Goal: Information Seeking & Learning: Find specific fact

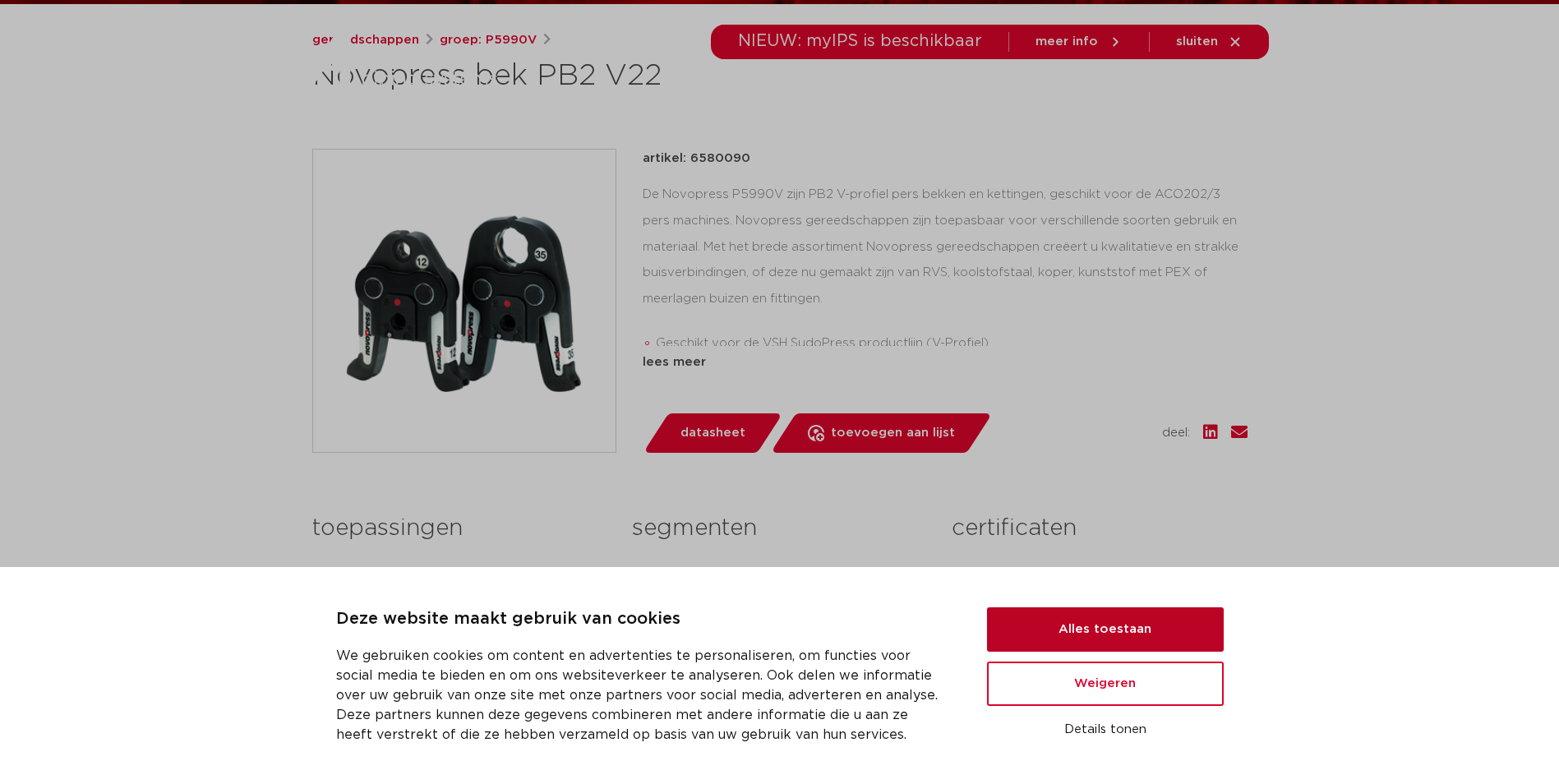
click at [1199, 632] on button "Alles toestaan" at bounding box center [1105, 629] width 237 height 45
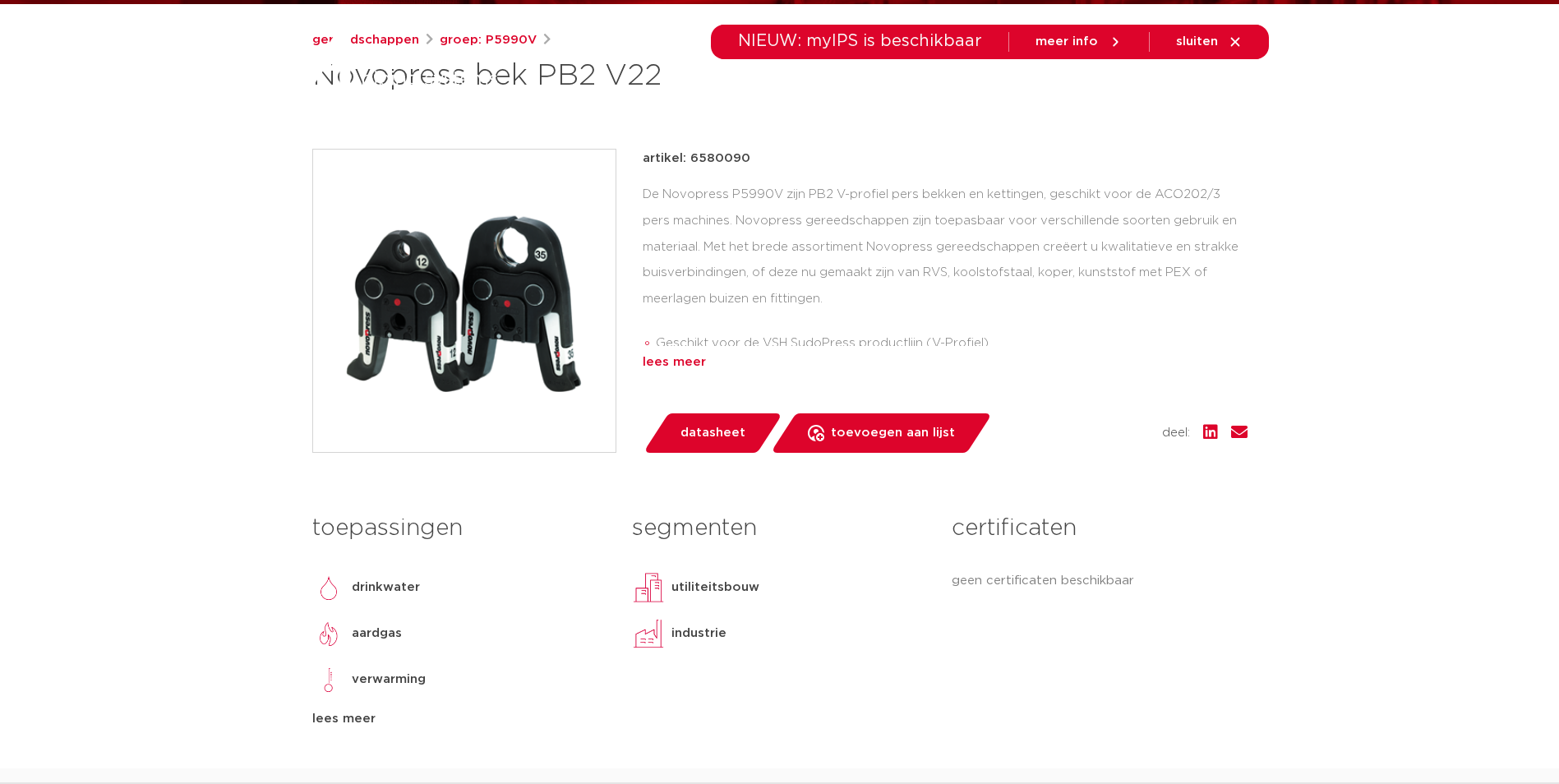
click at [702, 360] on div "lees meer" at bounding box center [944, 362] width 604 height 20
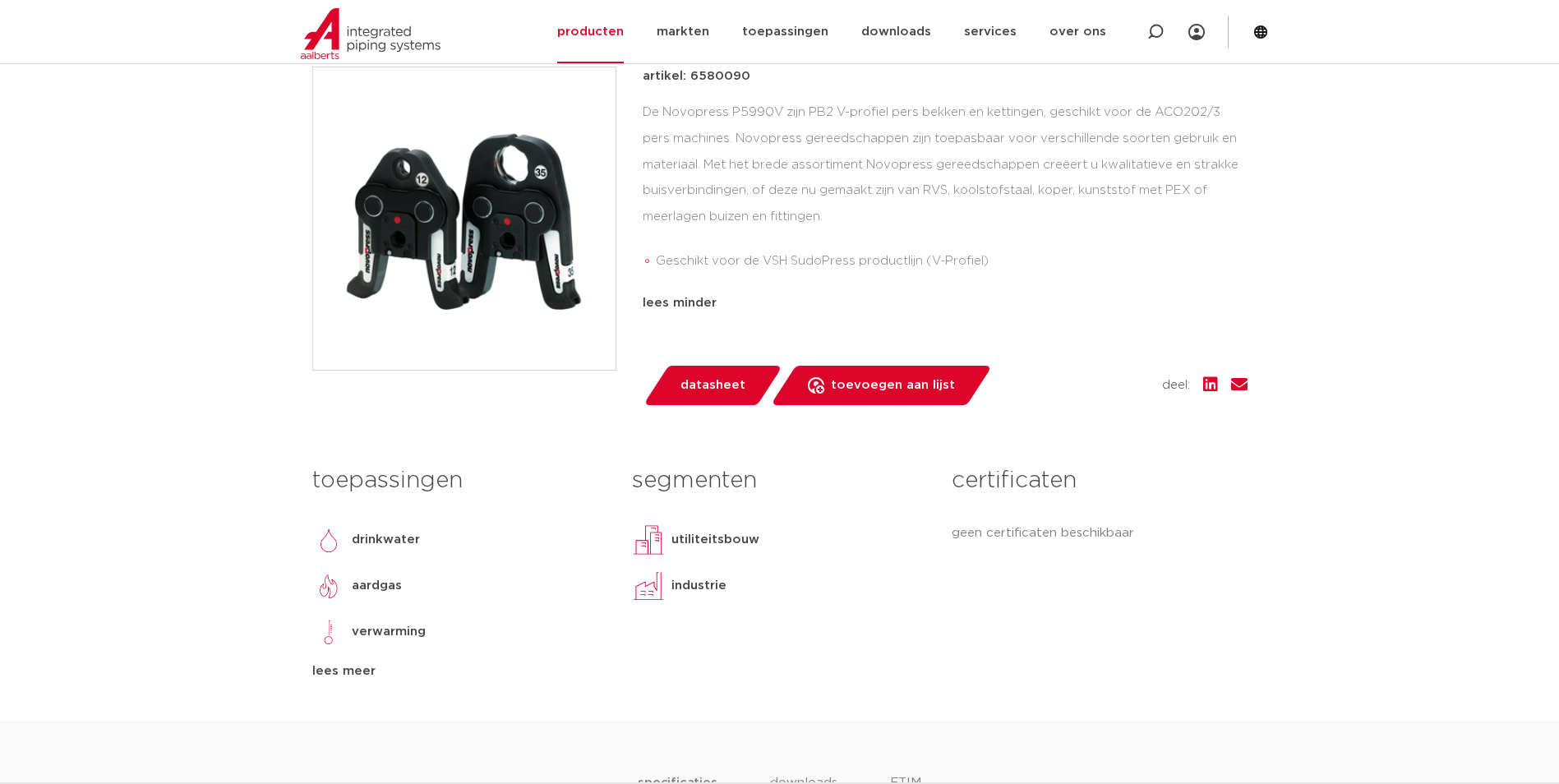
scroll to position [14, 0]
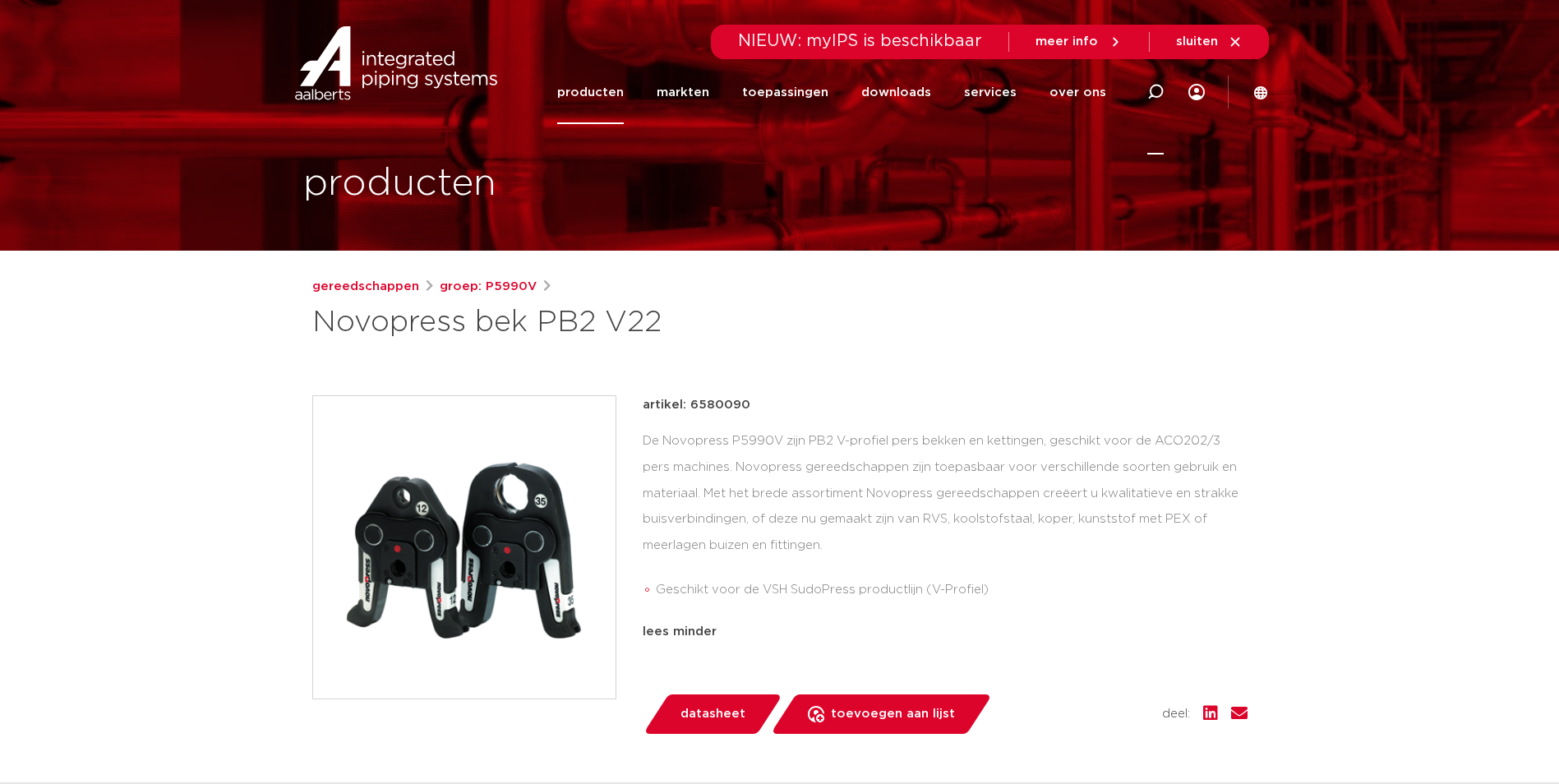
click at [1150, 85] on icon at bounding box center [1154, 91] width 16 height 16
click at [711, 75] on input "Zoeken" at bounding box center [907, 89] width 517 height 33
type input "pb1"
click button "Zoeken" at bounding box center [0, 0] width 0 height 0
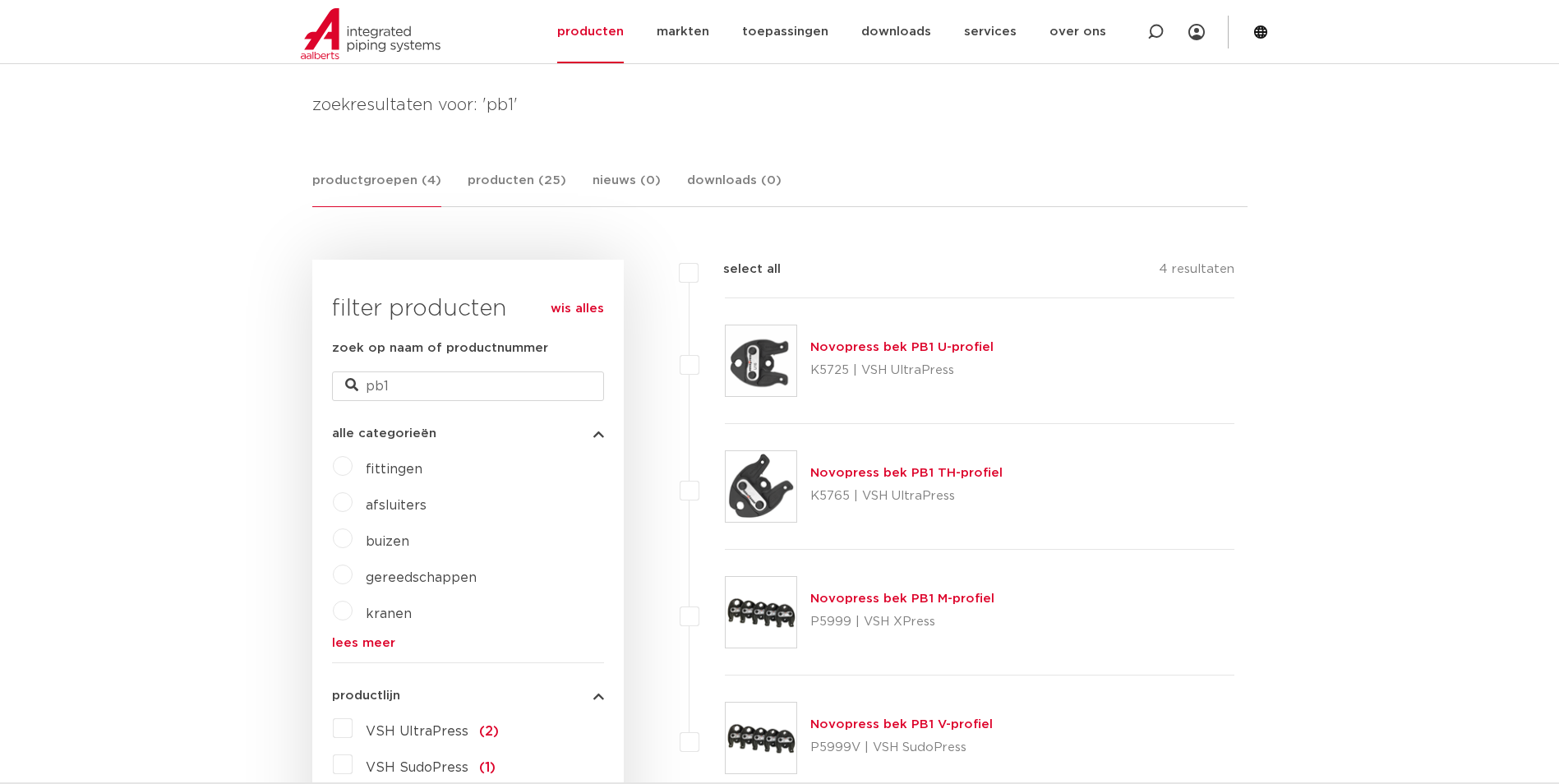
scroll to position [411, 0]
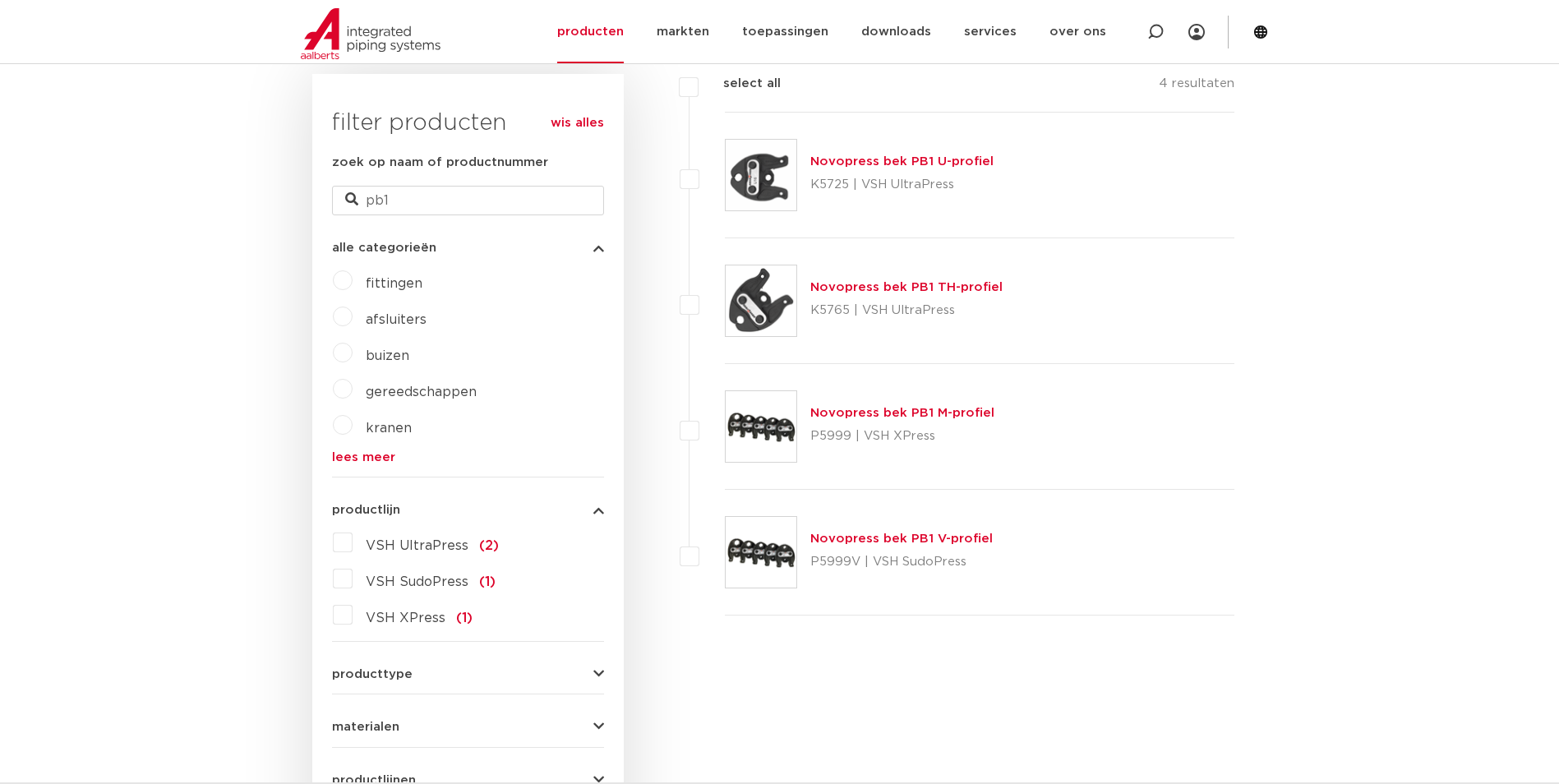
click at [788, 538] on img at bounding box center [760, 552] width 70 height 70
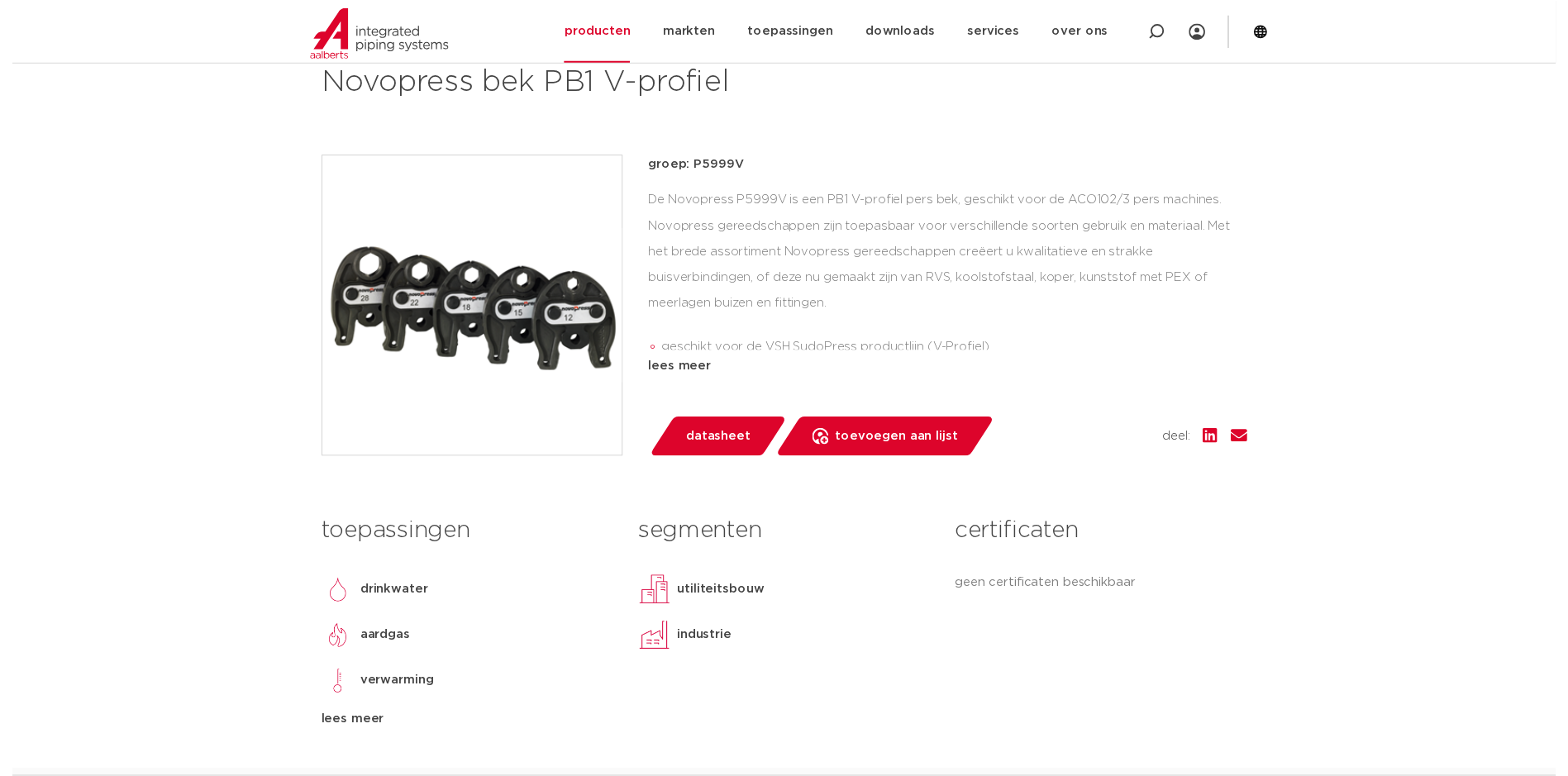
scroll to position [330, 0]
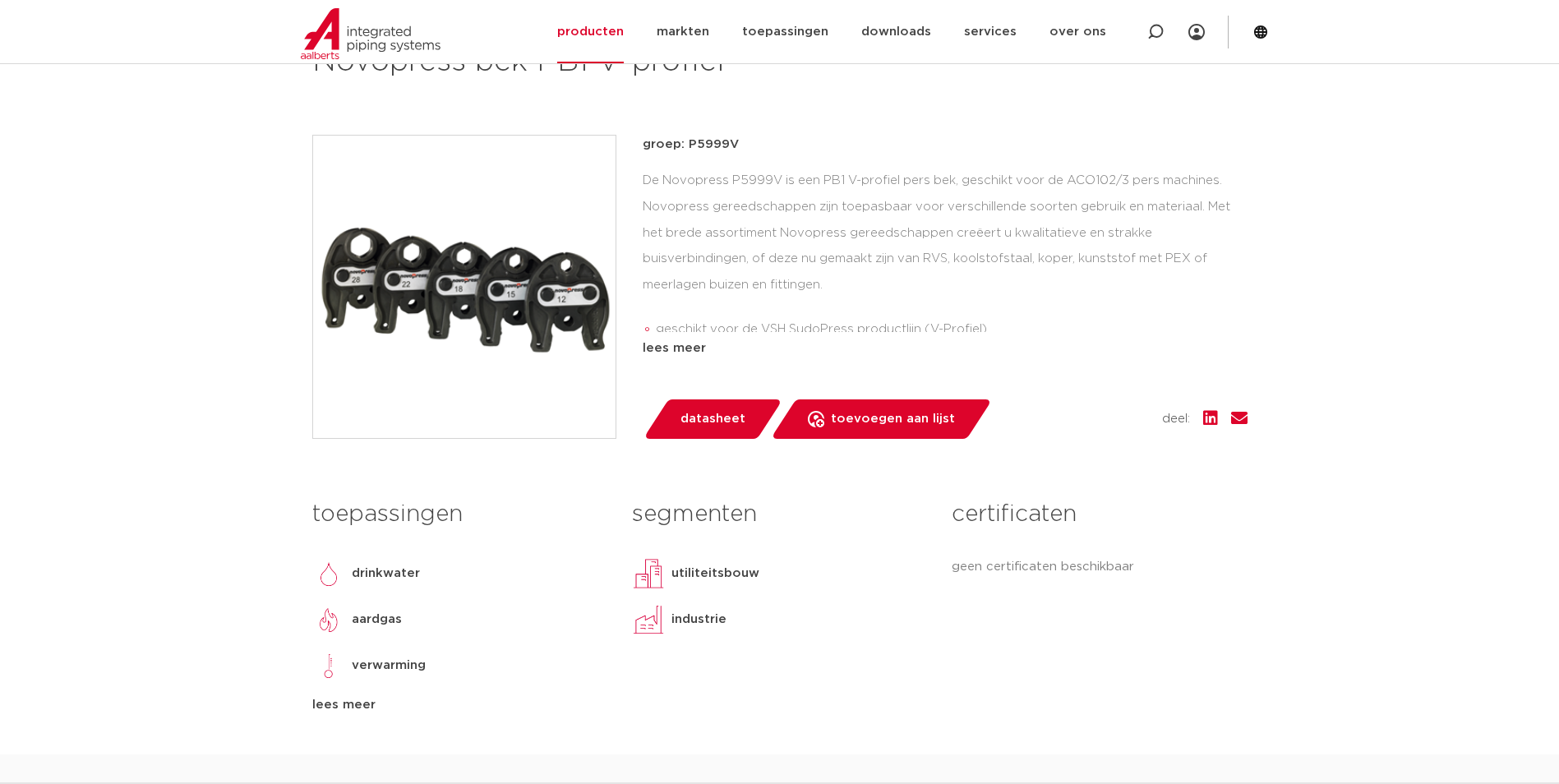
drag, startPoint x: 1073, startPoint y: 184, endPoint x: 1813, endPoint y: 284, distance: 746.7
click at [987, 174] on div "De Novopress P5999V is een PB1 V-profiel pers bek, geschikt voor de ACO102/3 pe…" at bounding box center [944, 249] width 604 height 165
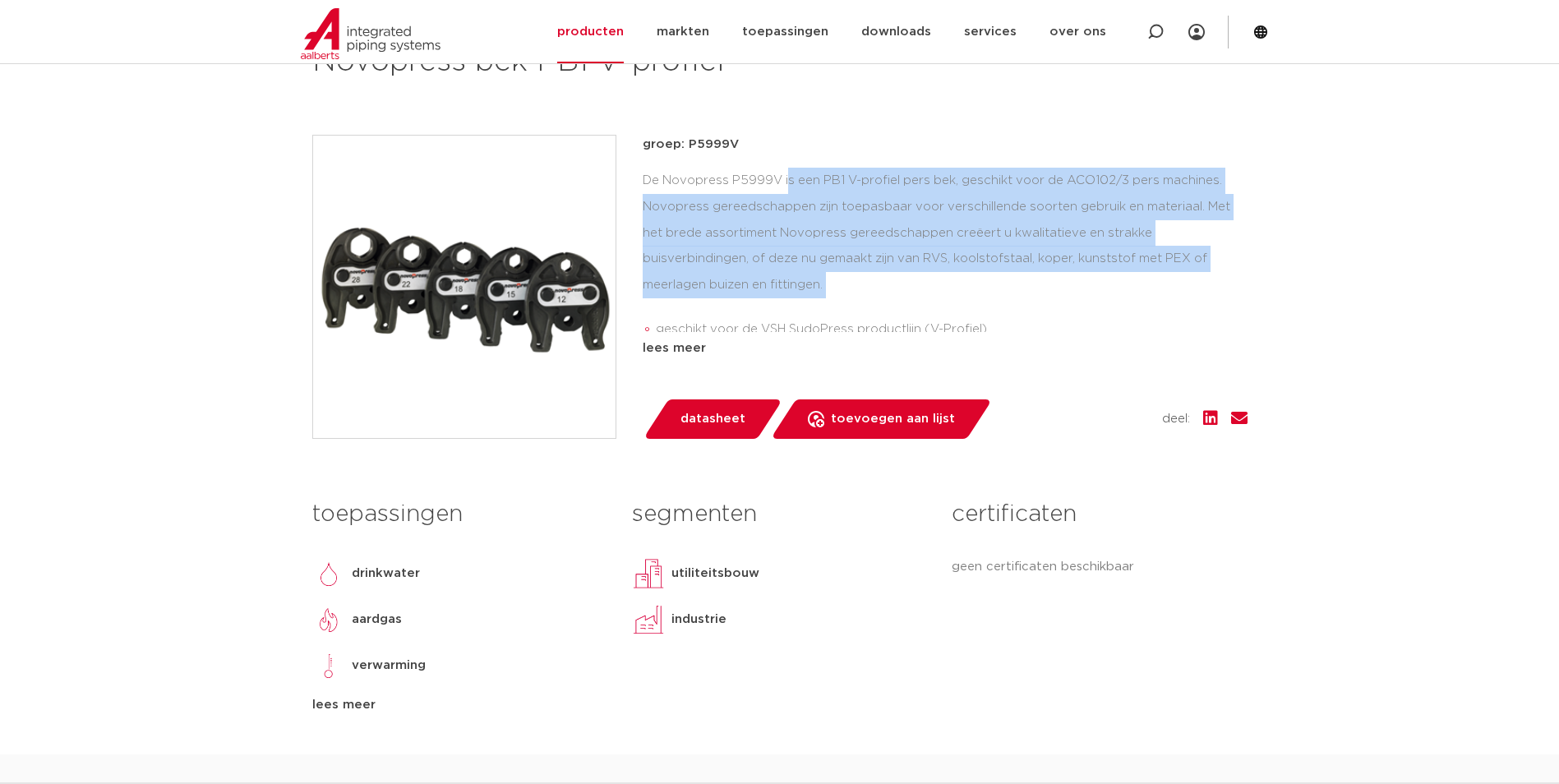
click at [987, 174] on div "De Novopress P5999V is een PB1 V-profiel pers bek, geschikt voor de ACO102/3 pe…" at bounding box center [944, 249] width 604 height 165
click at [689, 414] on span "datasheet" at bounding box center [713, 420] width 65 height 27
